Goal: Transaction & Acquisition: Book appointment/travel/reservation

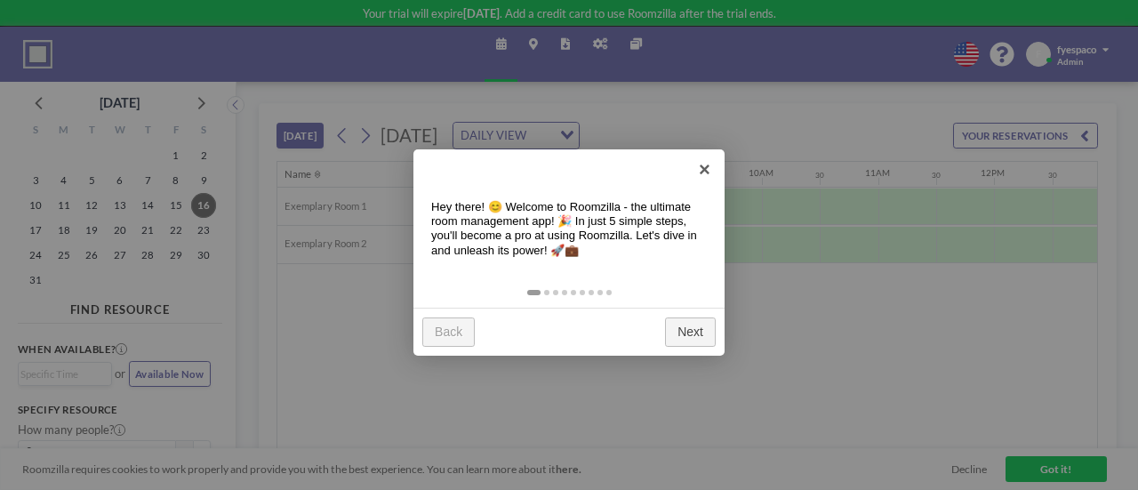
scroll to position [0, 925]
click at [692, 348] on div "Back Next" at bounding box center [568, 332] width 311 height 48
click at [692, 341] on link "Next" at bounding box center [690, 331] width 51 height 29
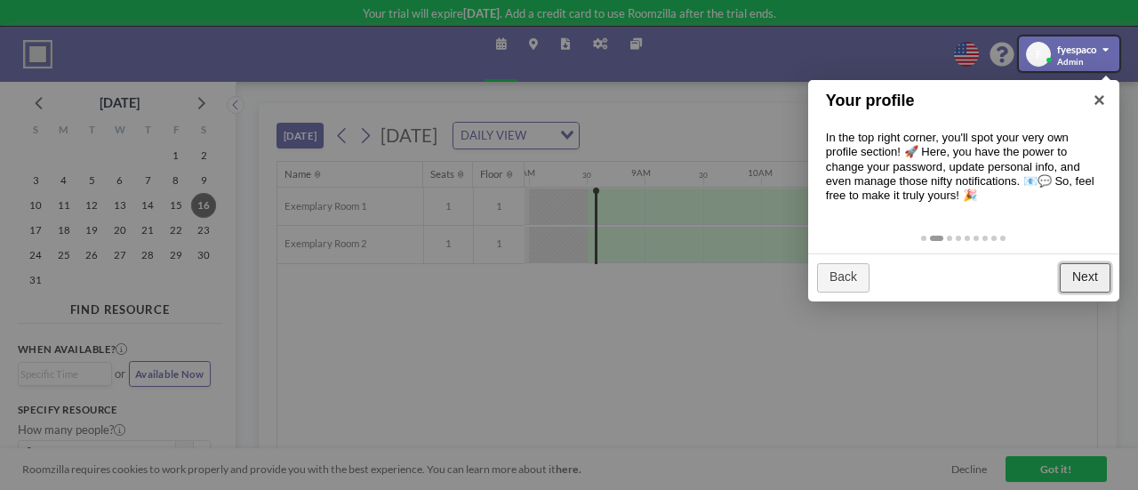
click at [1090, 284] on link "Next" at bounding box center [1085, 277] width 51 height 29
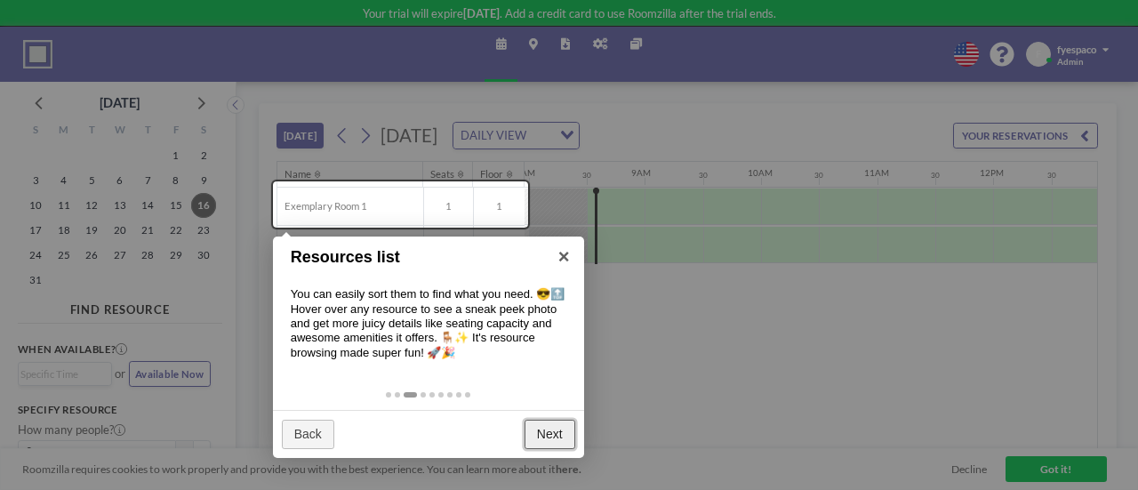
click at [549, 445] on link "Next" at bounding box center [550, 434] width 51 height 29
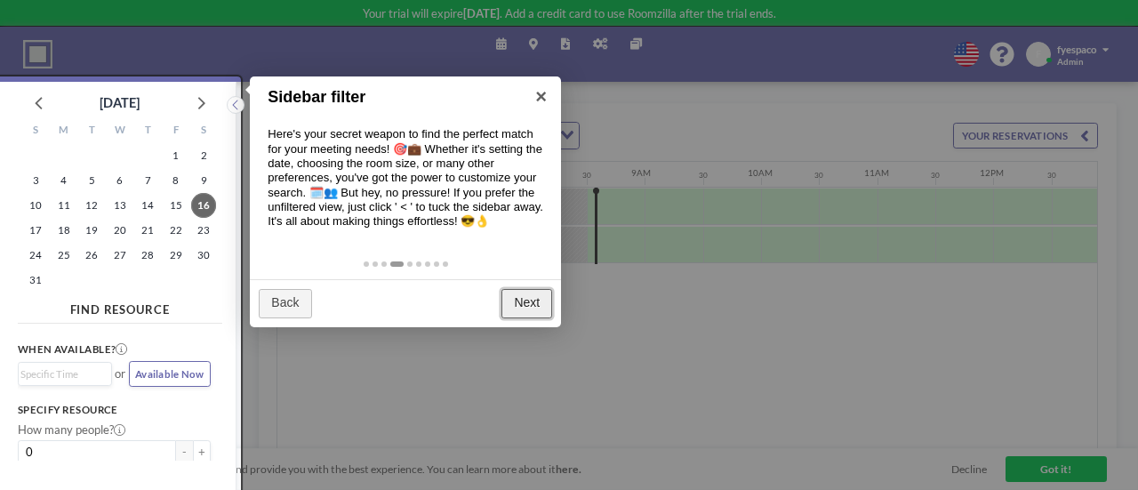
scroll to position [4, 0]
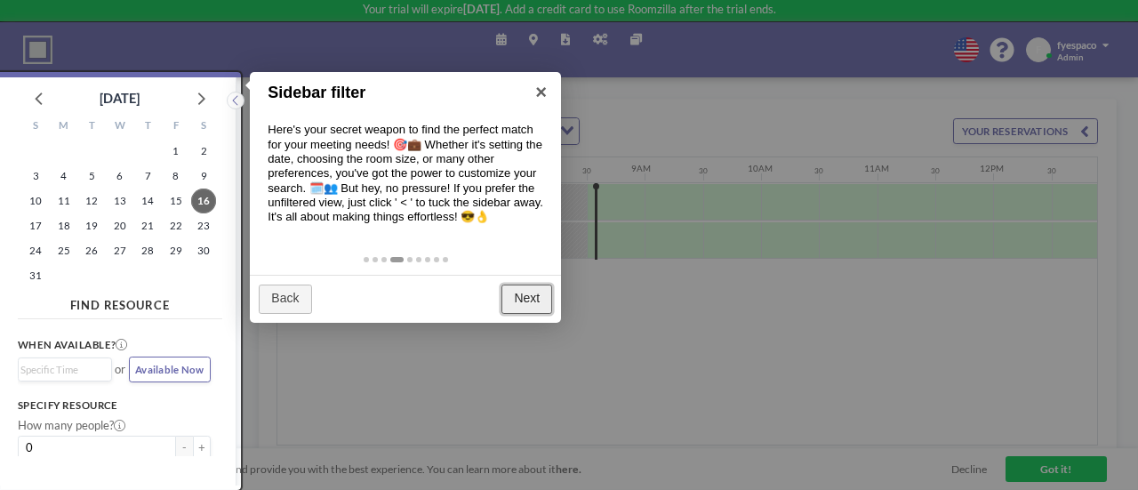
click at [521, 297] on link "Next" at bounding box center [526, 299] width 51 height 29
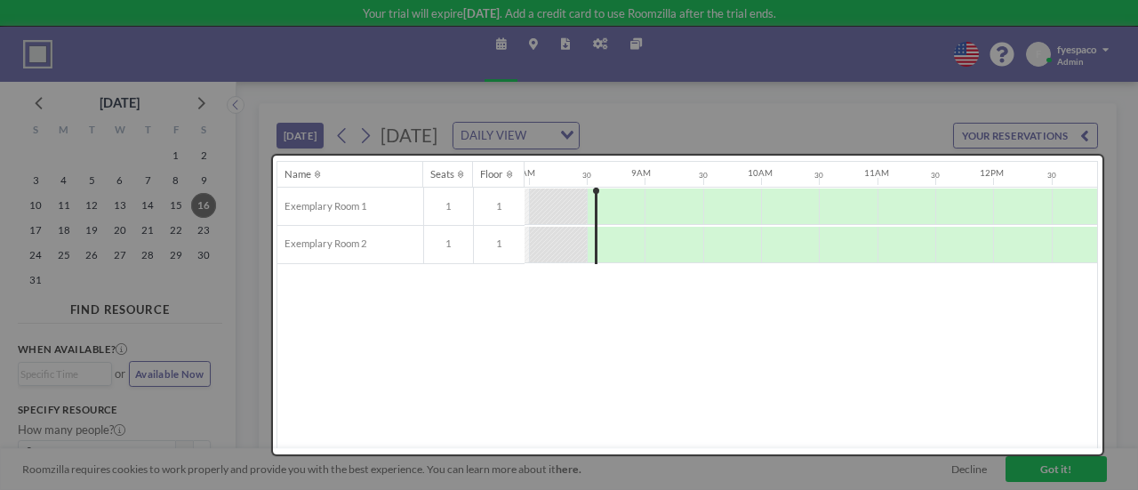
scroll to position [0, 0]
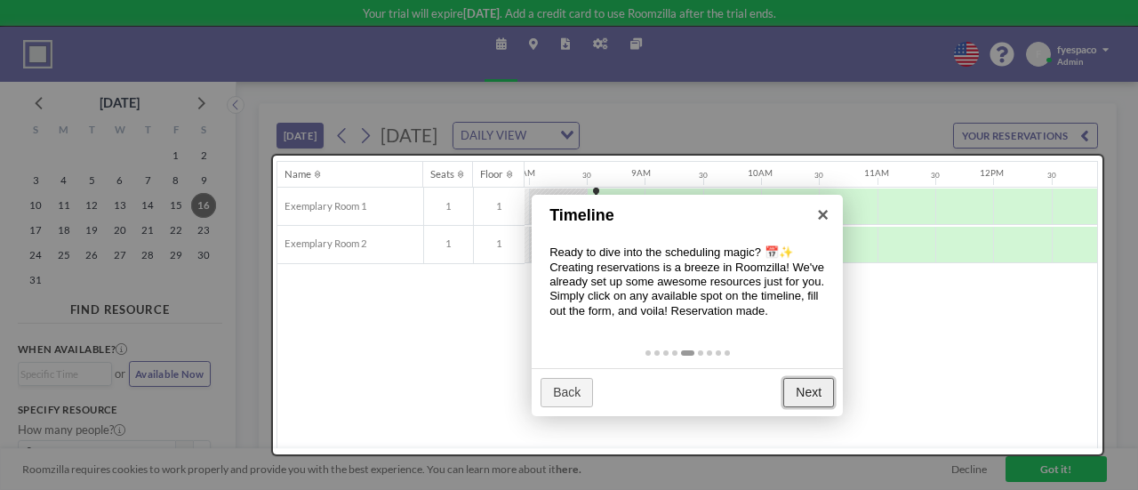
click at [798, 387] on link "Next" at bounding box center [808, 392] width 51 height 29
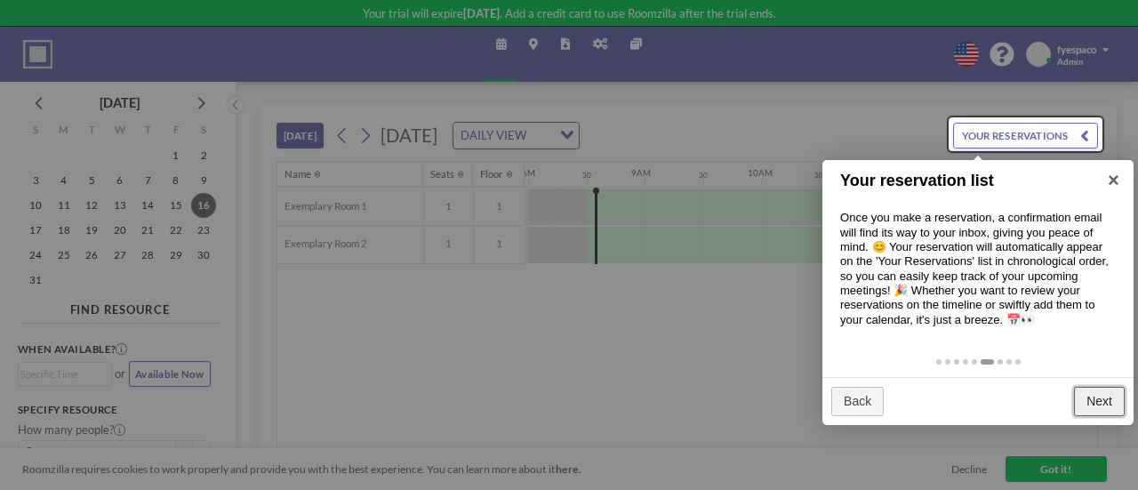
click at [1102, 406] on link "Next" at bounding box center [1099, 401] width 51 height 29
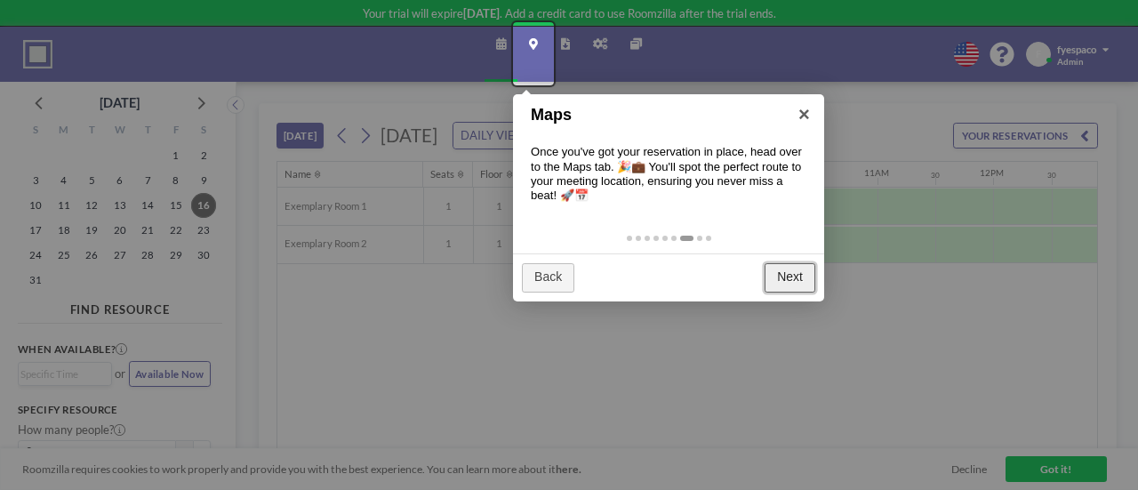
click at [783, 275] on link "Next" at bounding box center [790, 277] width 51 height 29
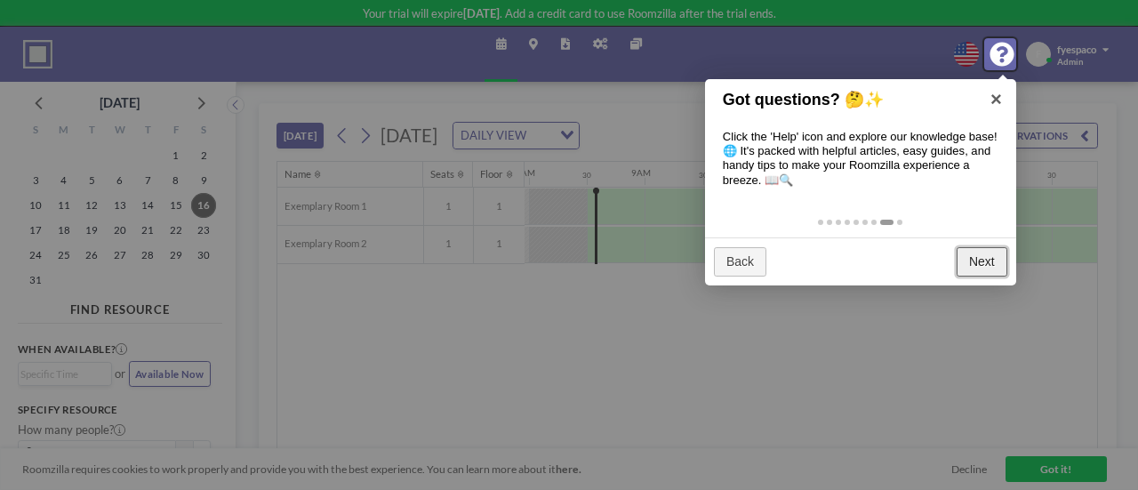
click at [992, 255] on link "Next" at bounding box center [982, 261] width 51 height 29
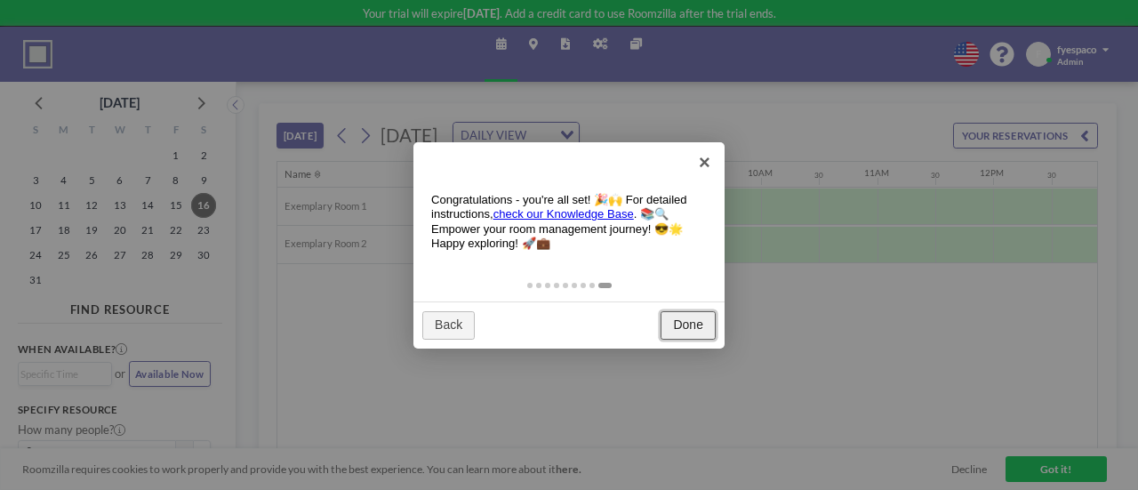
click at [684, 324] on link "Done" at bounding box center [688, 325] width 55 height 29
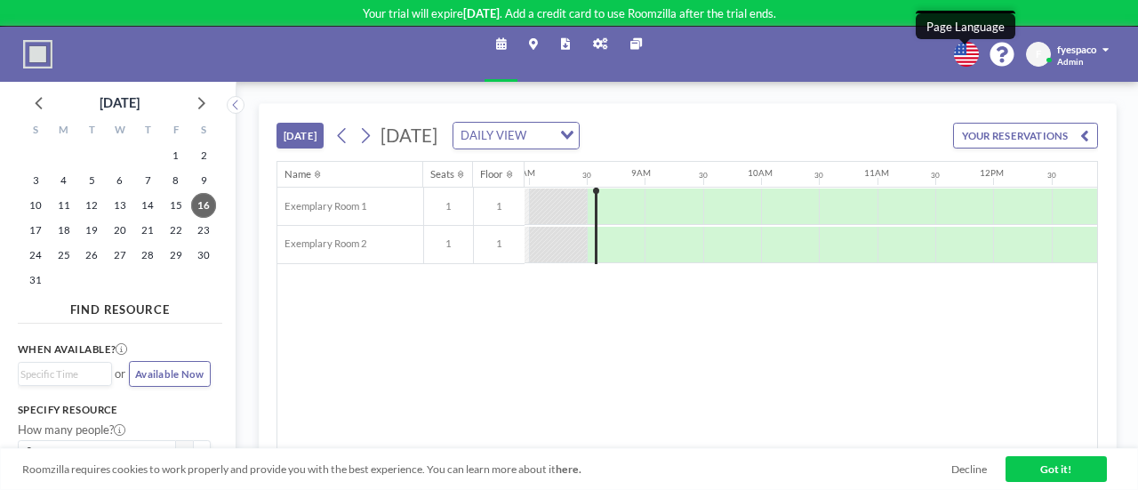
click at [954, 57] on icon at bounding box center [967, 55] width 26 height 26
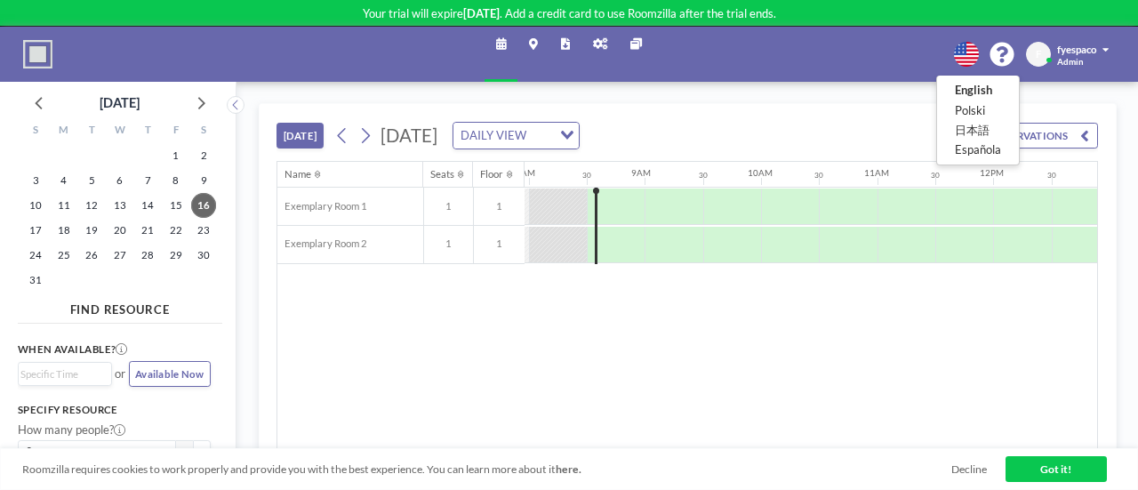
click at [867, 53] on div at bounding box center [569, 245] width 1138 height 490
click at [643, 49] on link "Other sites" at bounding box center [636, 54] width 35 height 54
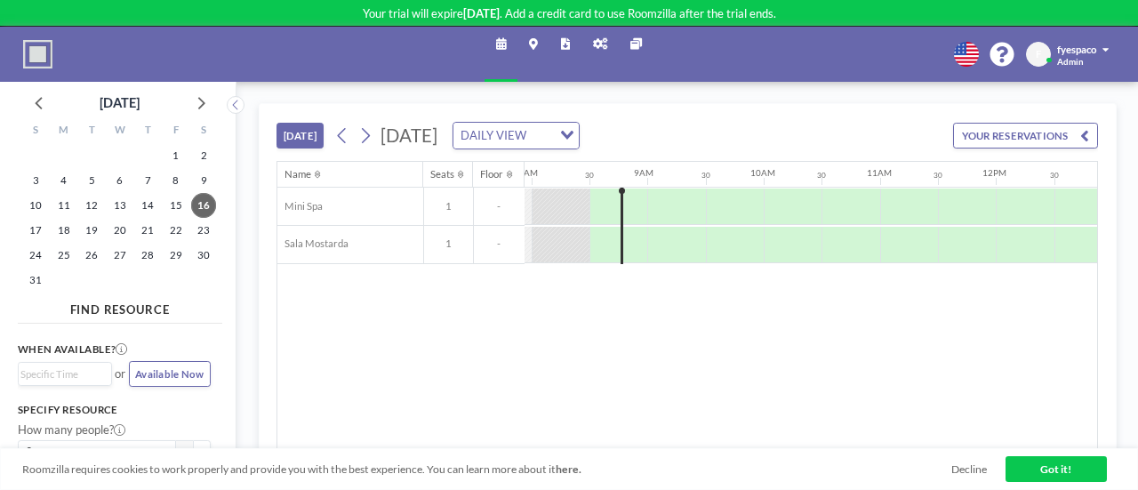
scroll to position [0, 925]
drag, startPoint x: 620, startPoint y: 189, endPoint x: 672, endPoint y: 191, distance: 52.5
click at [672, 191] on div "Mini Spa 1 - Sala [GEOGRAPHIC_DATA] 1 -" at bounding box center [870, 226] width 3035 height 76
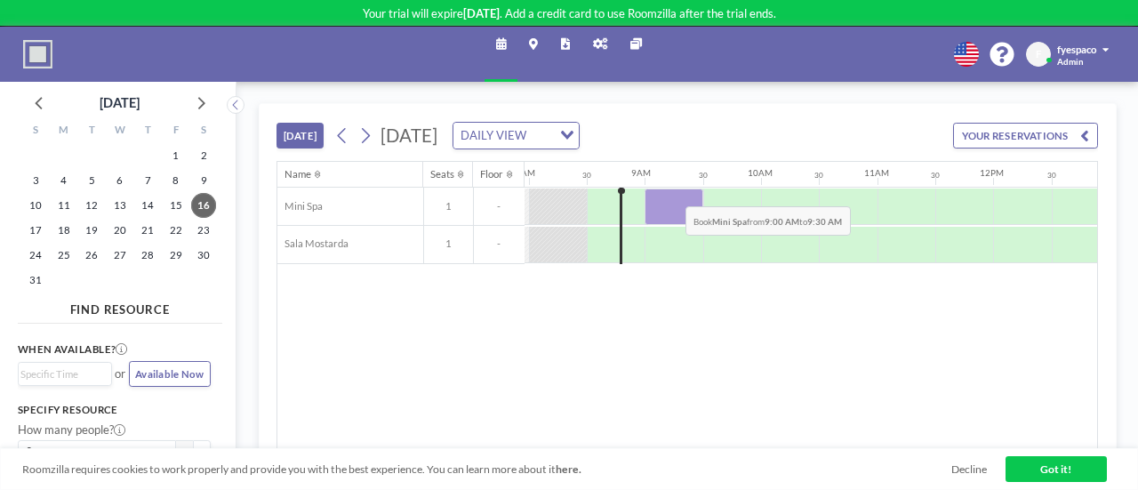
click at [672, 191] on div at bounding box center [674, 206] width 58 height 36
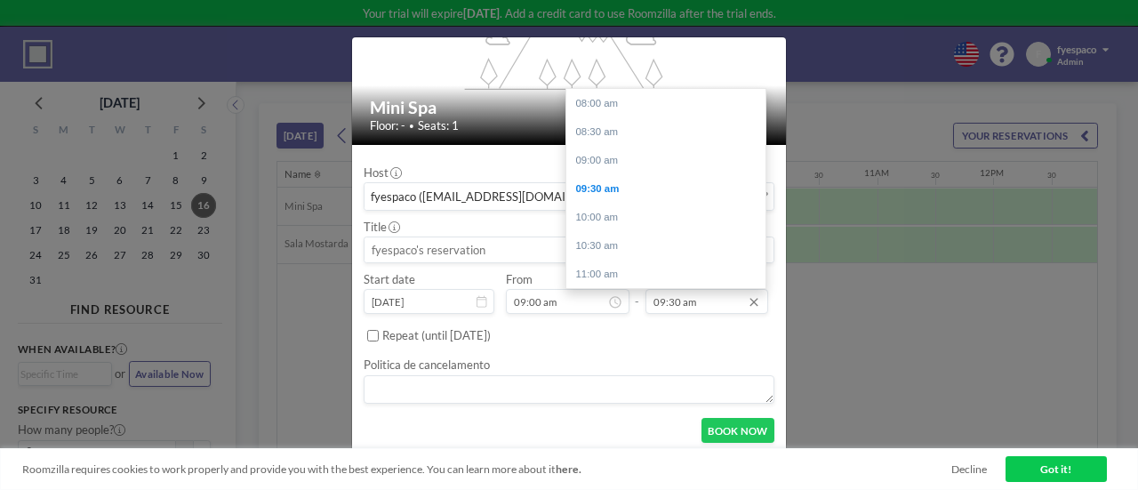
scroll to position [85, 0]
click at [655, 131] on div "10:00 am" at bounding box center [670, 131] width 208 height 28
type input "10:00 am"
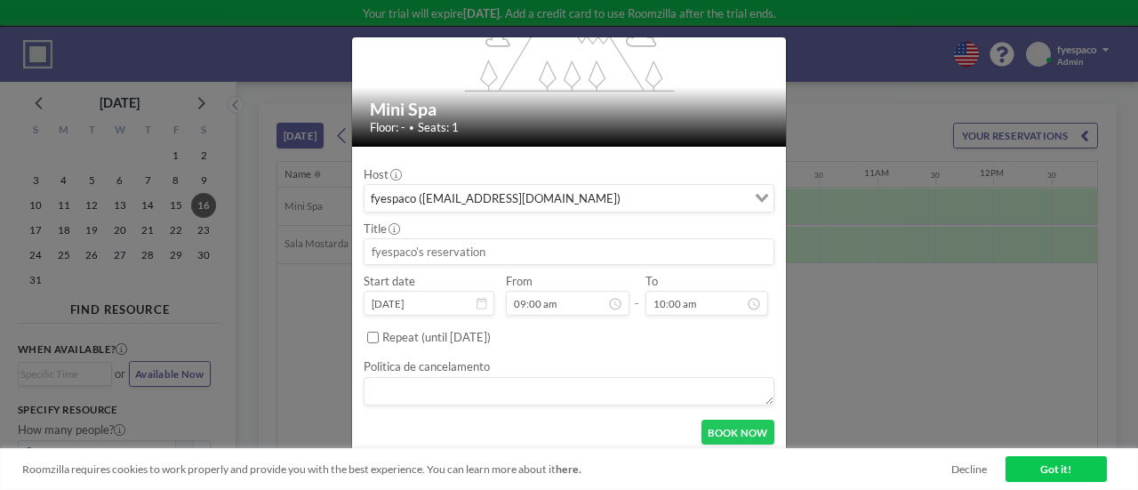
scroll to position [114, 0]
click at [649, 392] on textarea at bounding box center [569, 391] width 411 height 28
click at [726, 428] on button "BOOK NOW" at bounding box center [738, 432] width 73 height 25
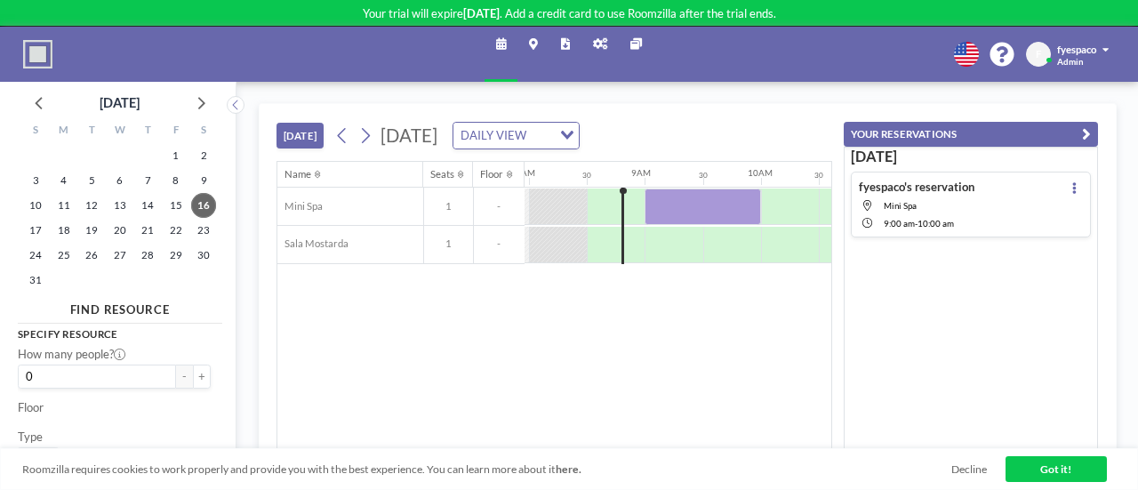
scroll to position [75, 0]
click at [194, 375] on button "+" at bounding box center [202, 377] width 18 height 25
type input "1"
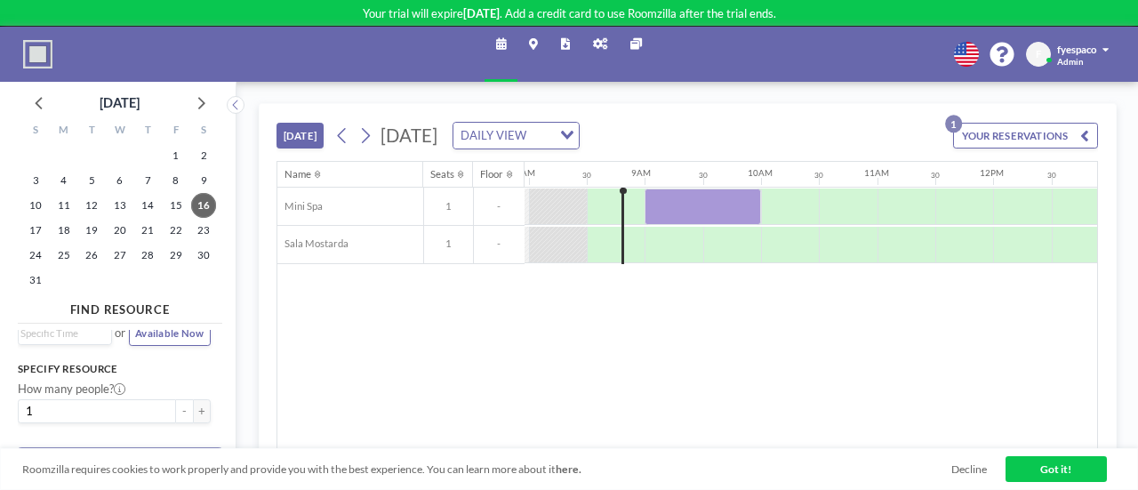
scroll to position [0, 0]
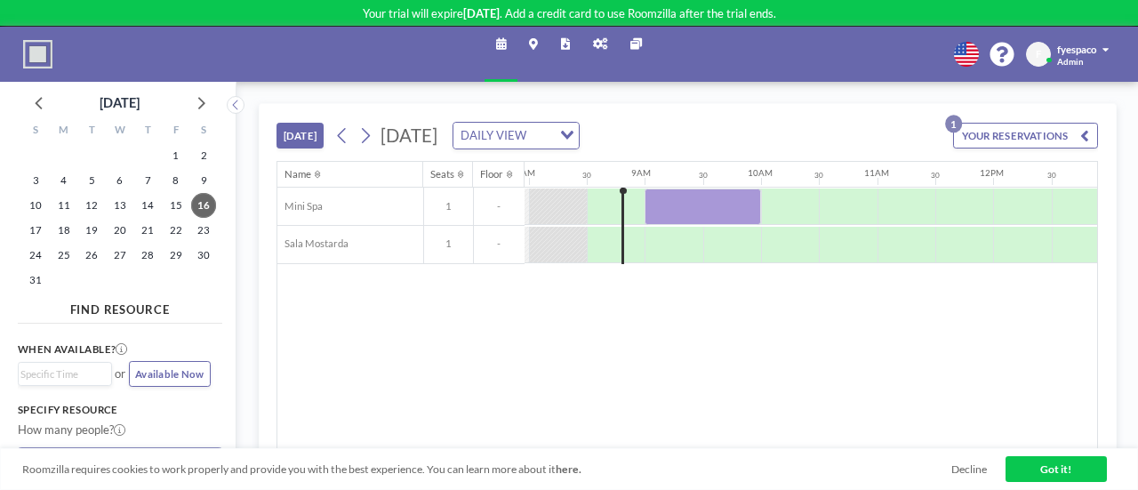
click at [564, 44] on icon at bounding box center [565, 44] width 9 height 12
